Goal: Navigation & Orientation: Find specific page/section

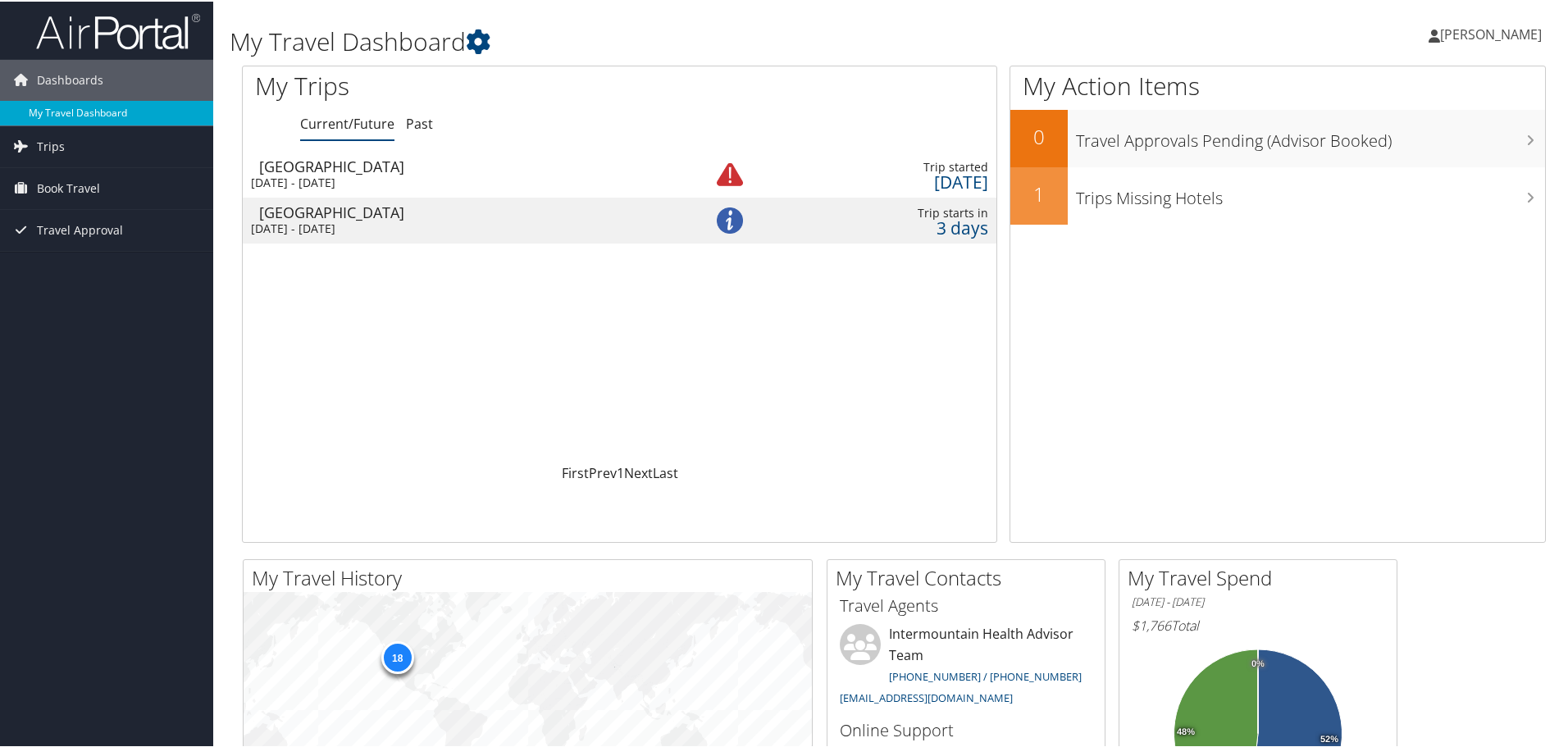
click at [112, 114] on link "My Travel Dashboard" at bounding box center [106, 111] width 213 height 24
click at [363, 226] on div "[DATE] - [DATE]" at bounding box center [457, 227] width 412 height 15
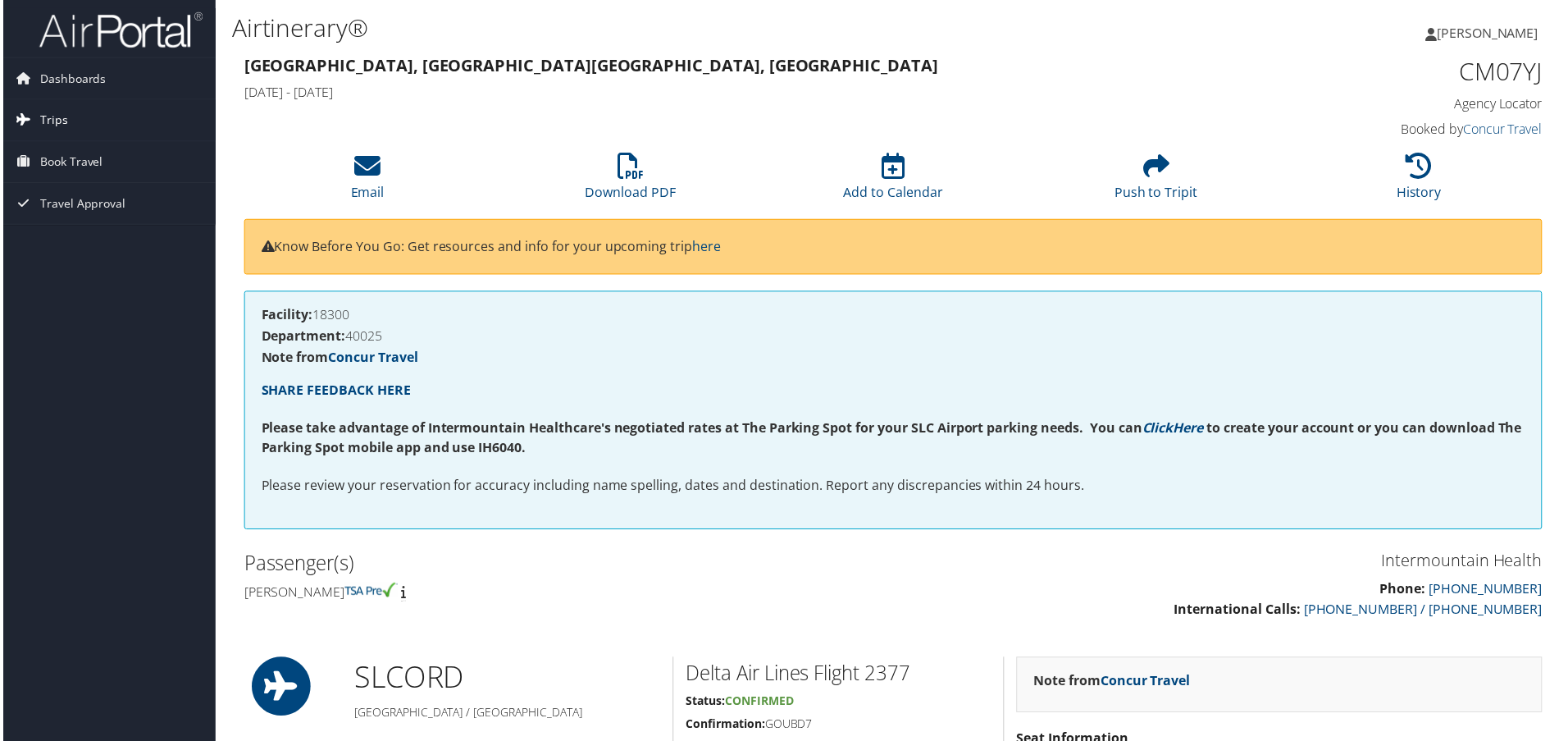
click at [60, 115] on span "Trips" at bounding box center [51, 121] width 28 height 41
click at [114, 155] on link "Current/Future Trips" at bounding box center [106, 153] width 213 height 24
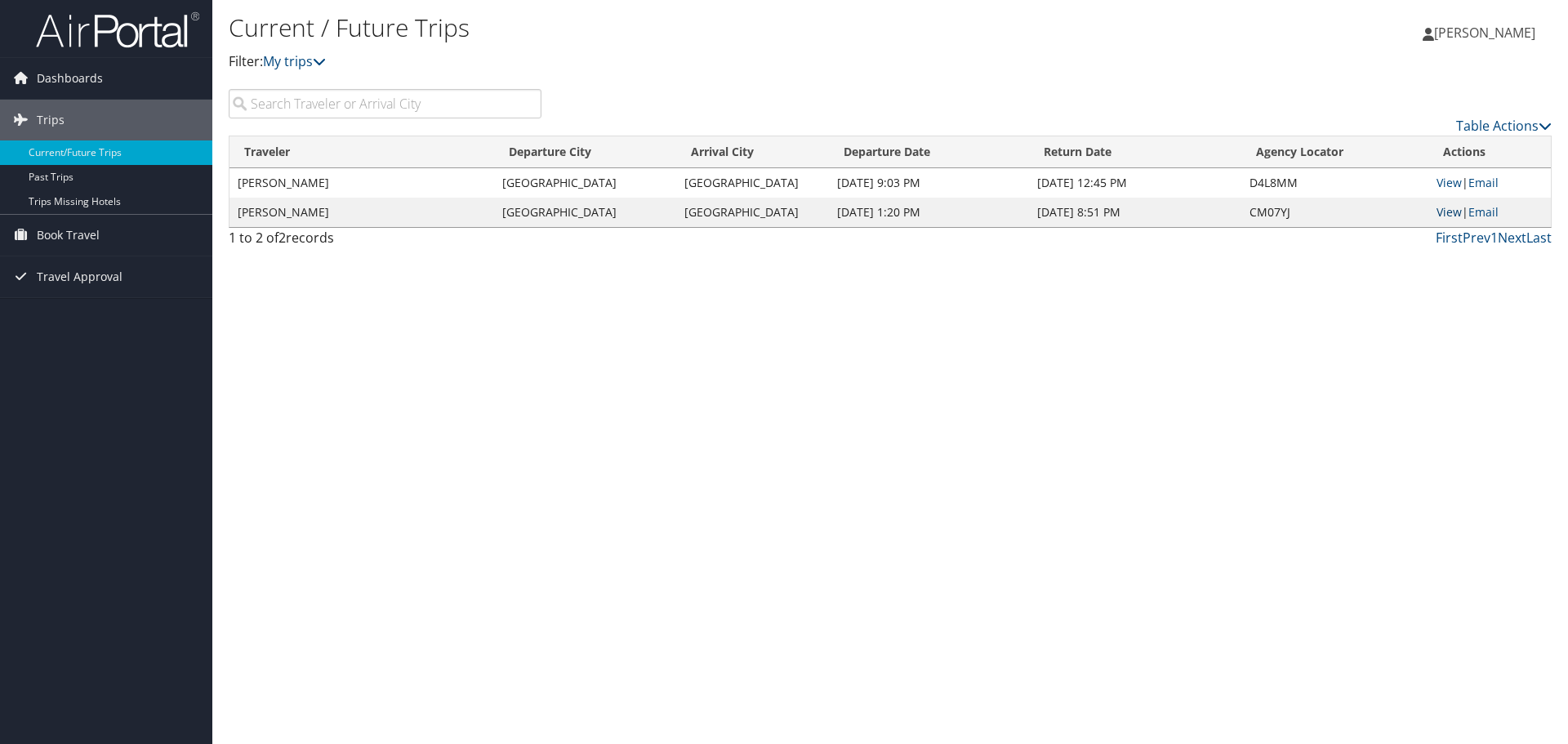
click at [1447, 216] on link "View" at bounding box center [1449, 211] width 25 height 15
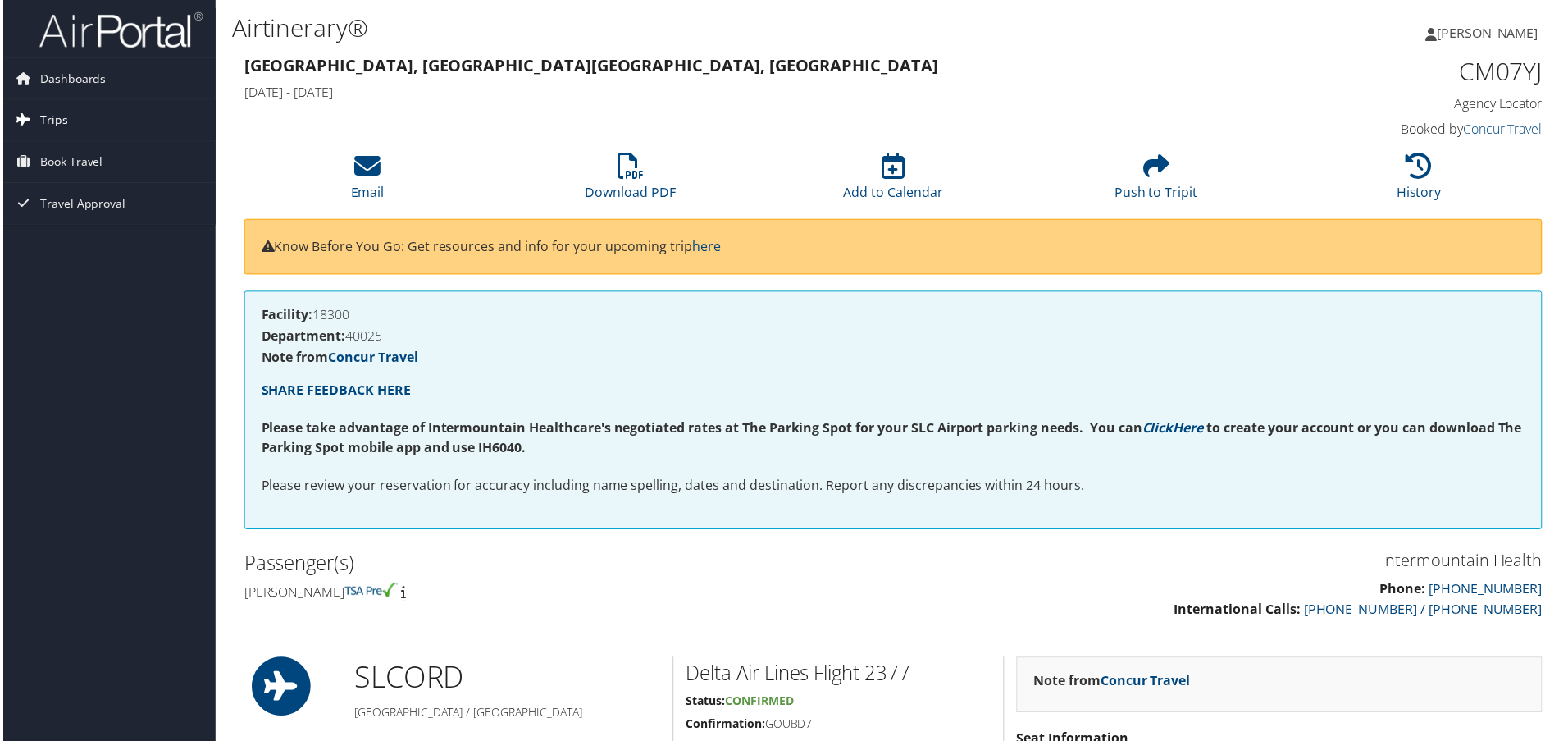
click at [51, 115] on span "Trips" at bounding box center [51, 121] width 28 height 41
click at [62, 235] on span "Book Travel" at bounding box center [68, 236] width 63 height 41
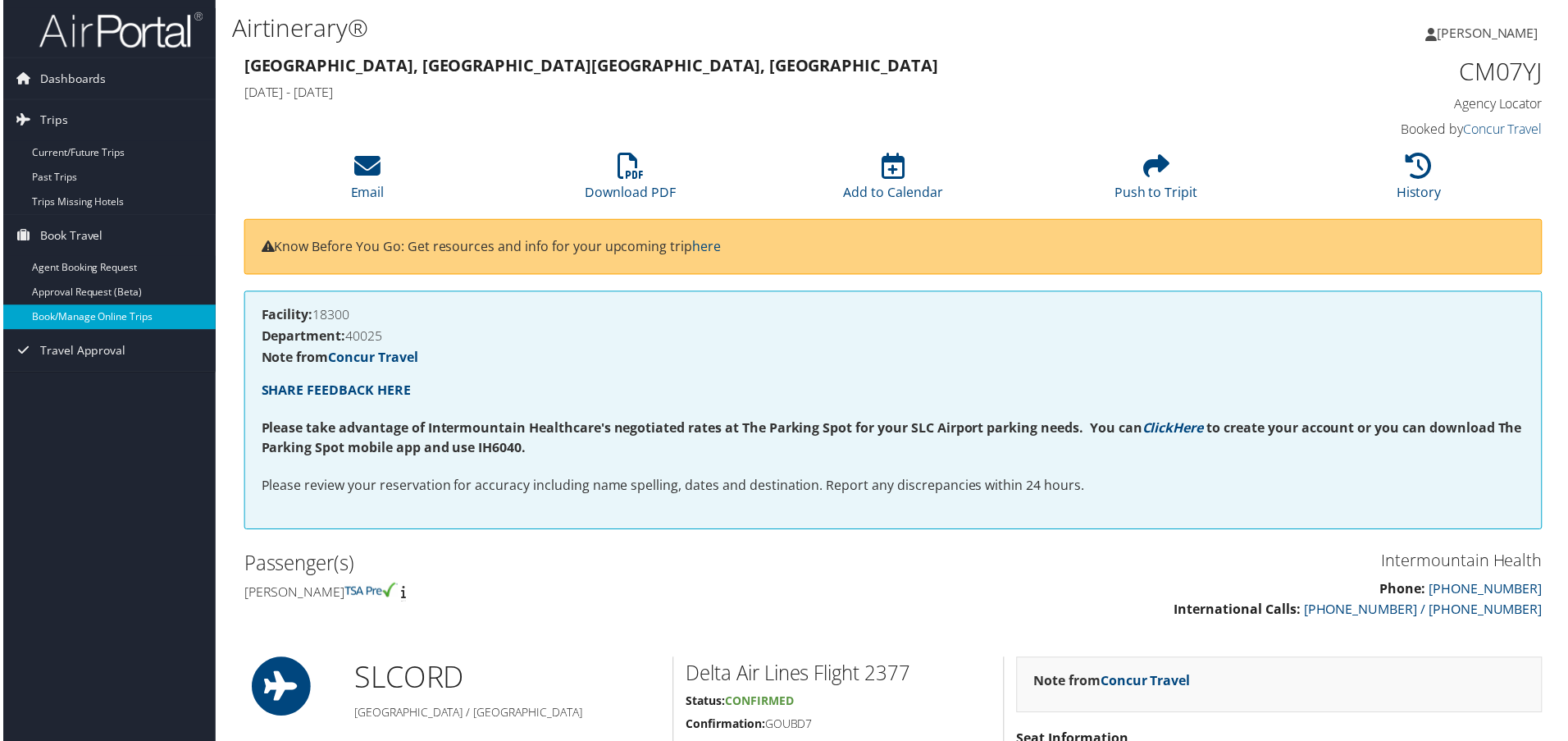
click at [105, 322] on link "Book/Manage Online Trips" at bounding box center [106, 318] width 213 height 24
